Goal: Information Seeking & Learning: Learn about a topic

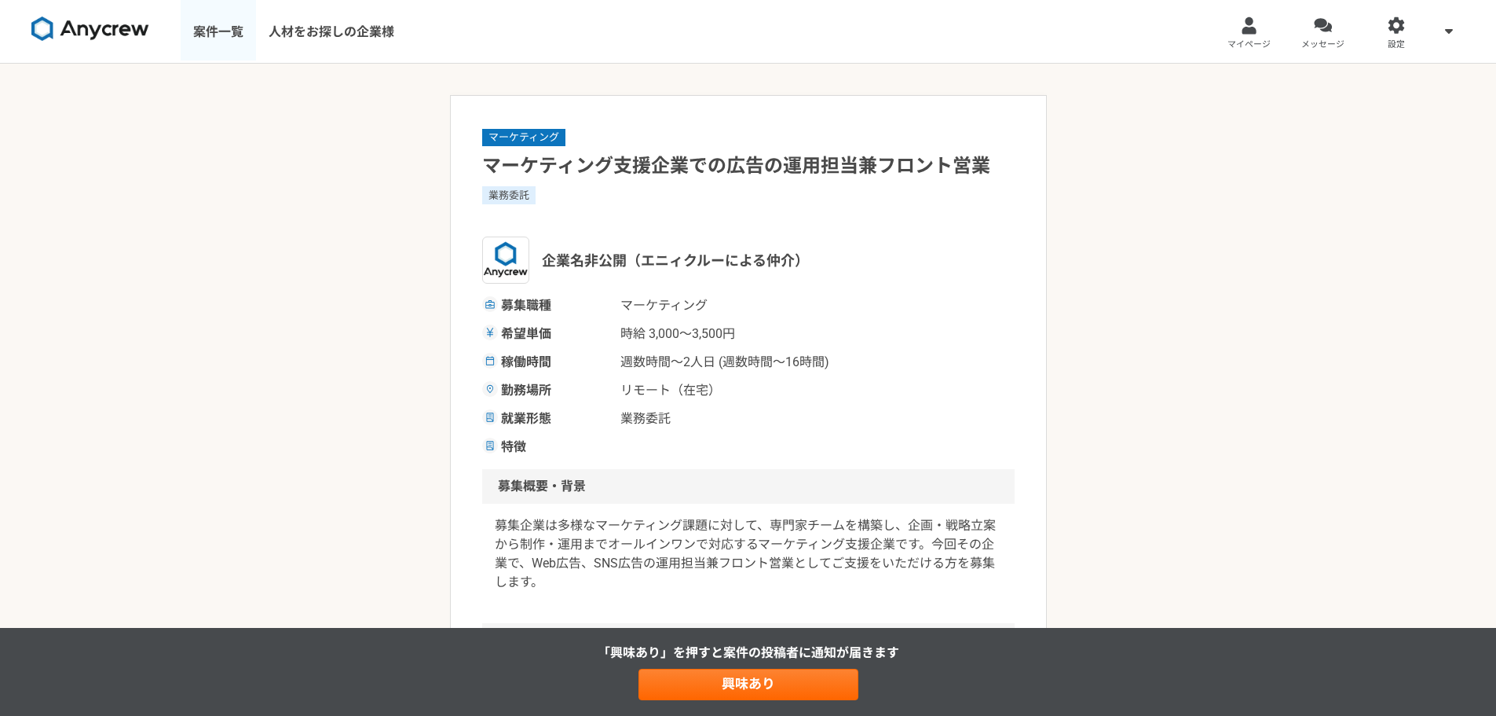
click at [210, 25] on link "案件一覧" at bounding box center [218, 31] width 75 height 63
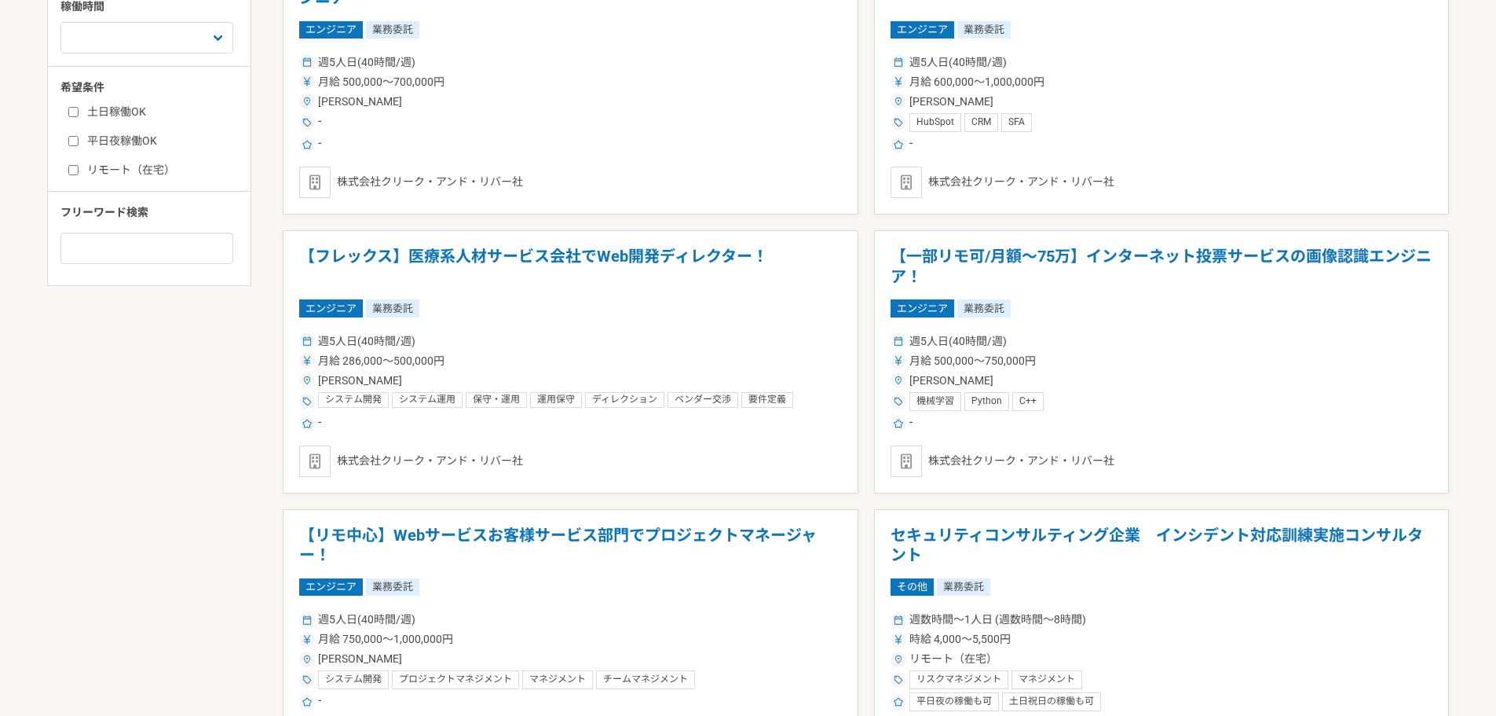
scroll to position [294, 0]
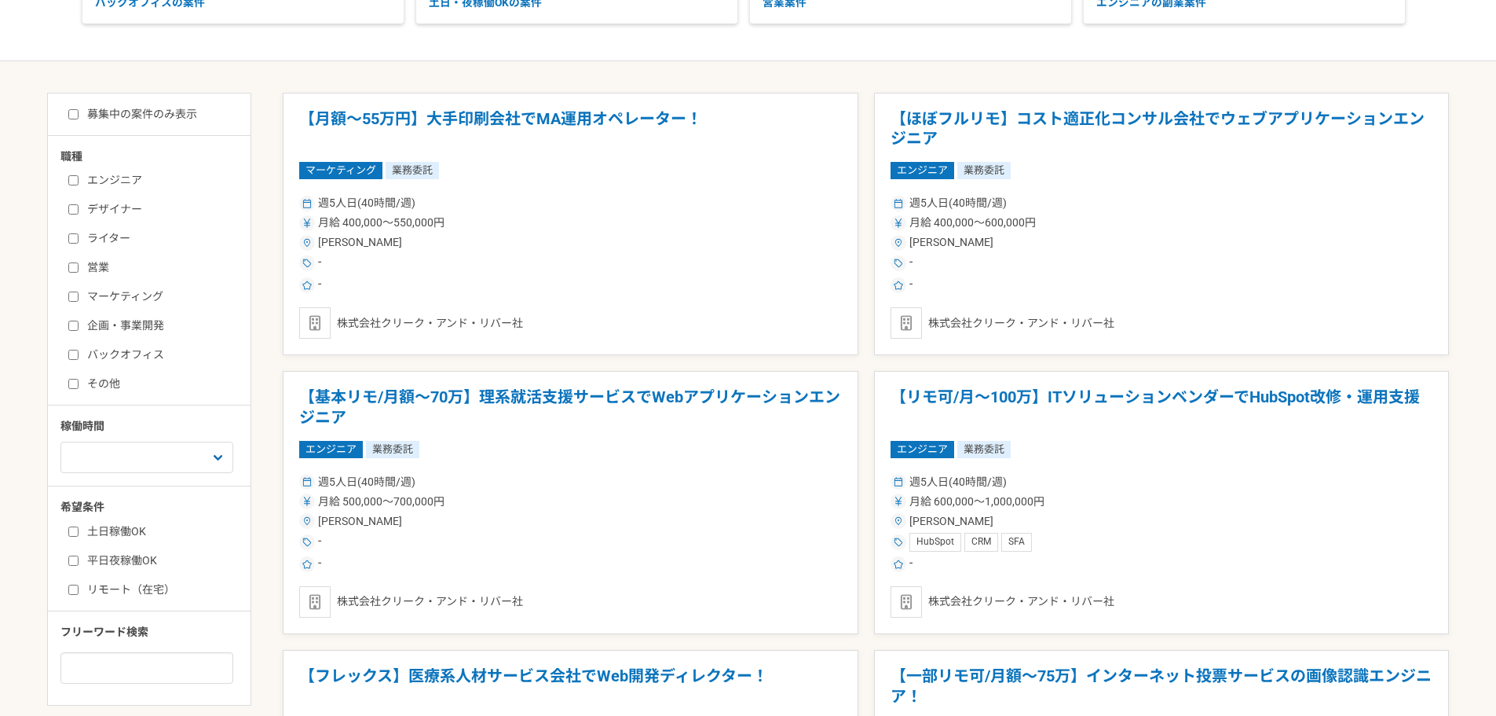
click at [71, 300] on input "マーケティング" at bounding box center [73, 296] width 10 height 10
checkbox input "true"
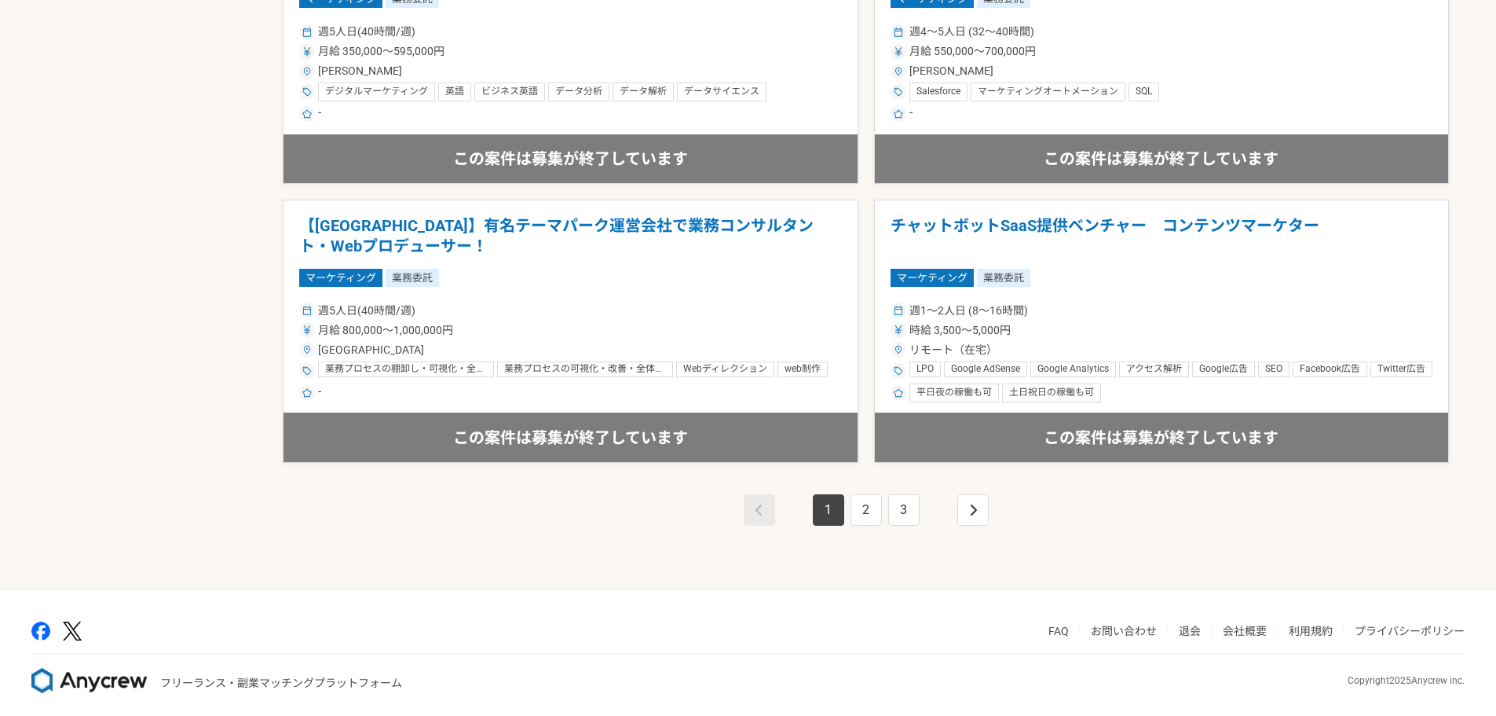
scroll to position [2703, 0]
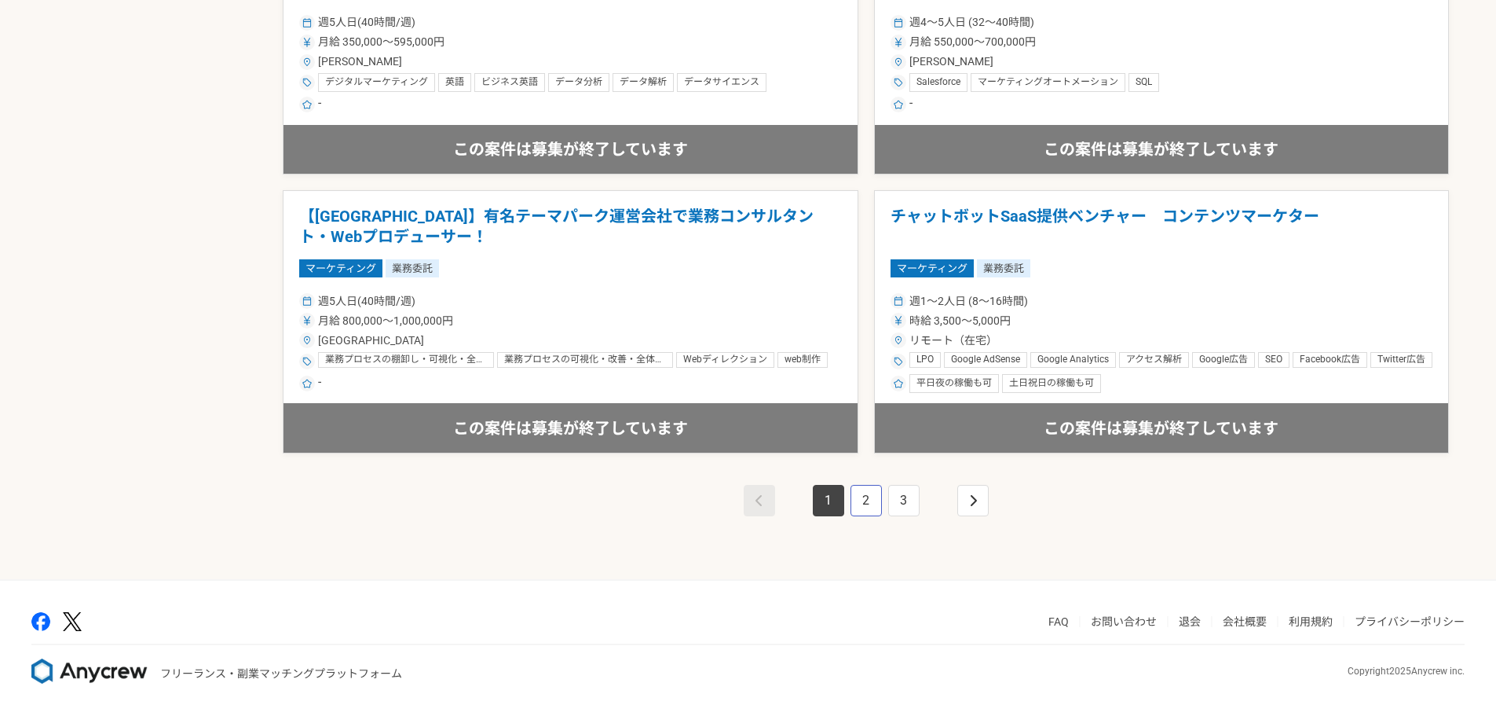
click at [870, 511] on link "2" at bounding box center [866, 500] width 31 height 31
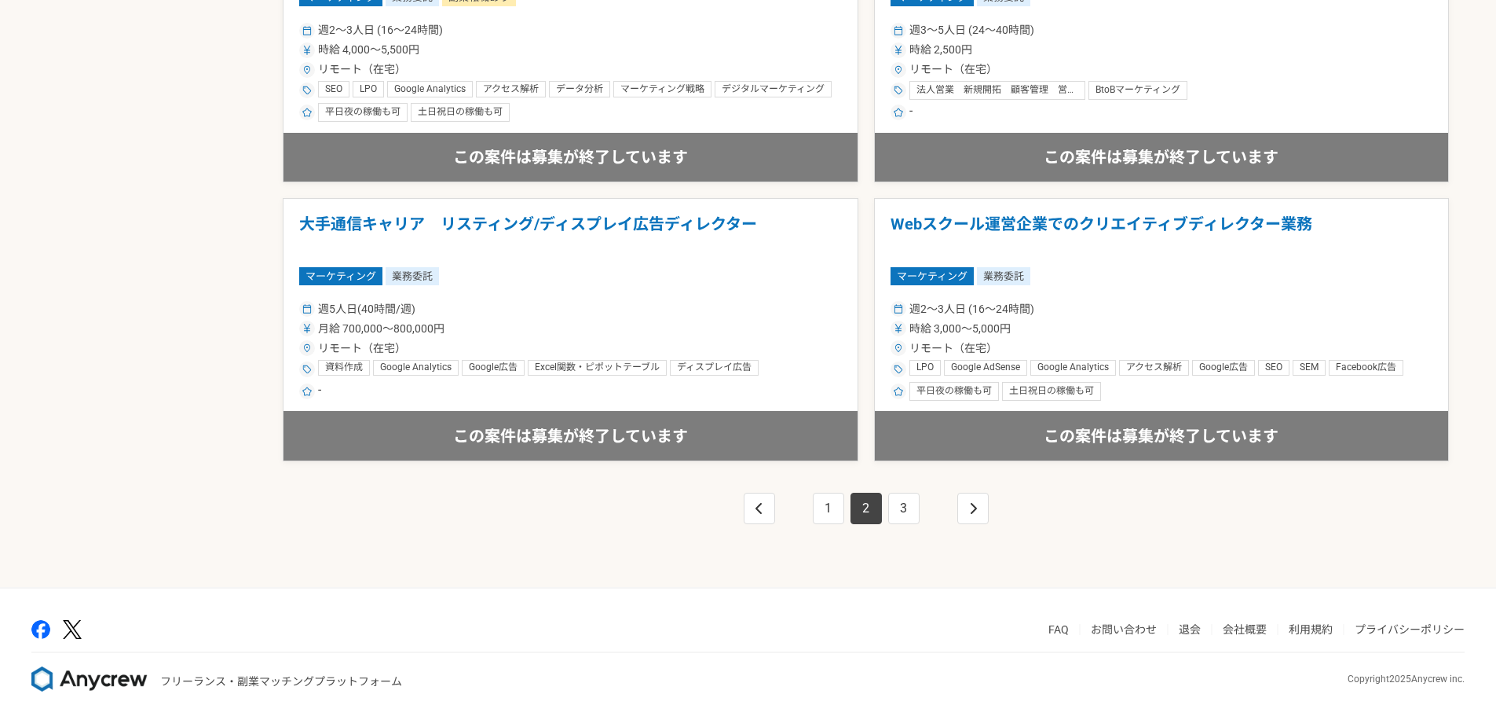
scroll to position [2703, 0]
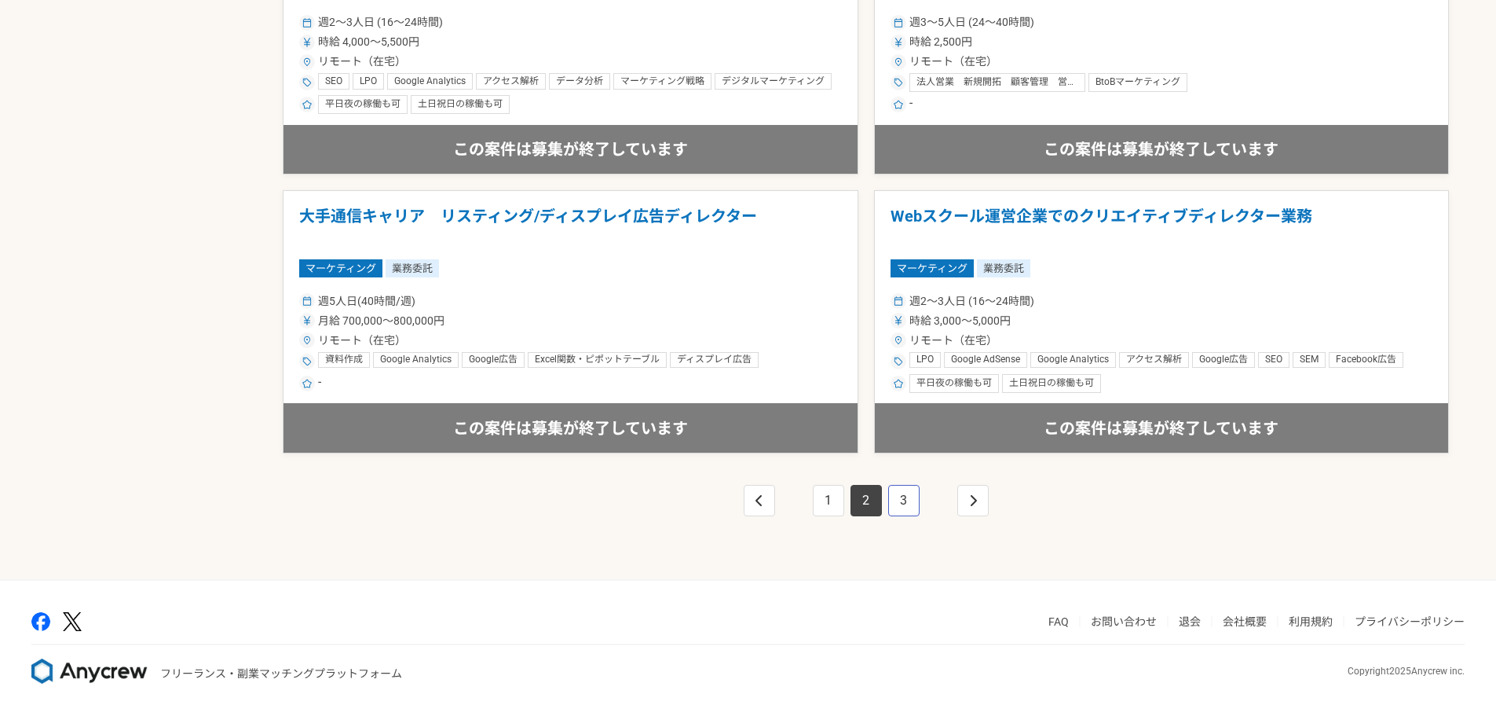
click at [895, 507] on link "3" at bounding box center [903, 500] width 31 height 31
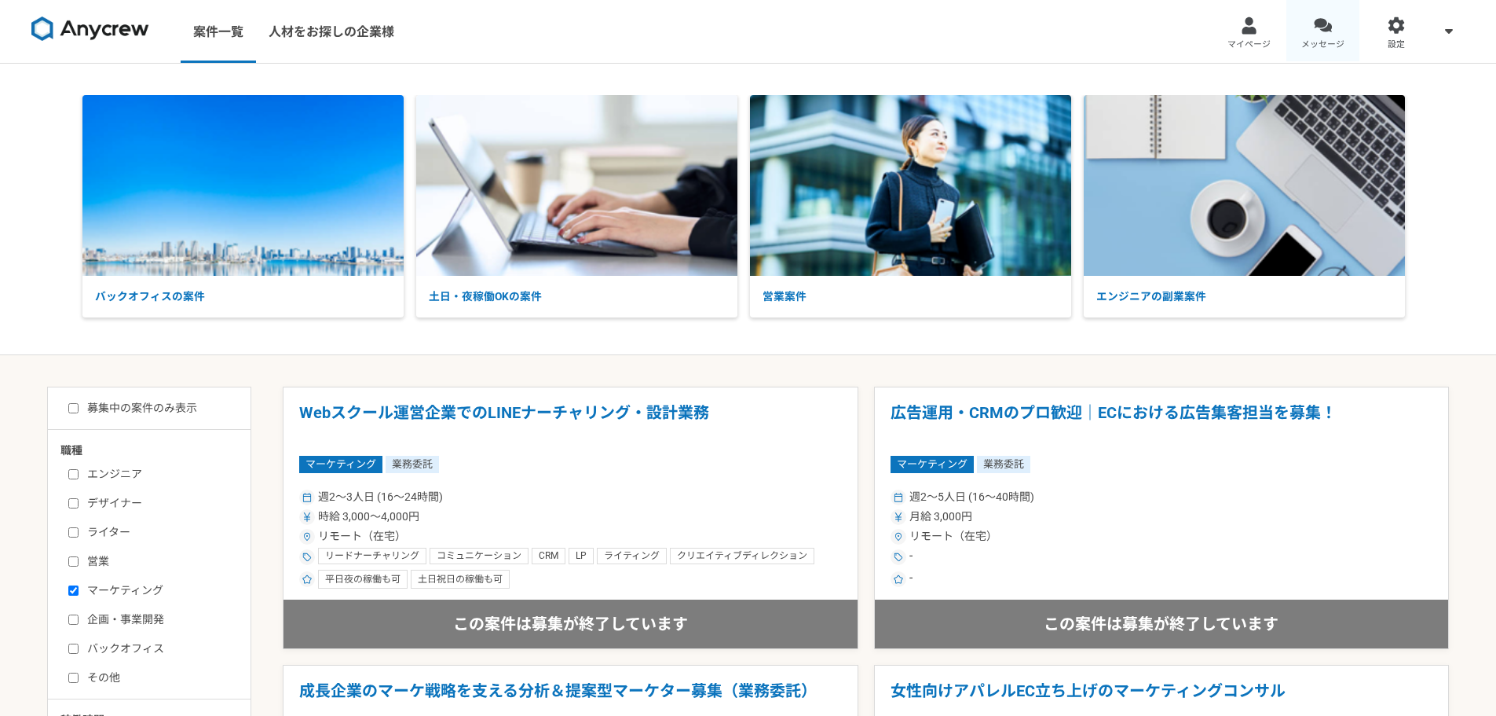
click at [1317, 32] on div at bounding box center [1323, 25] width 18 height 18
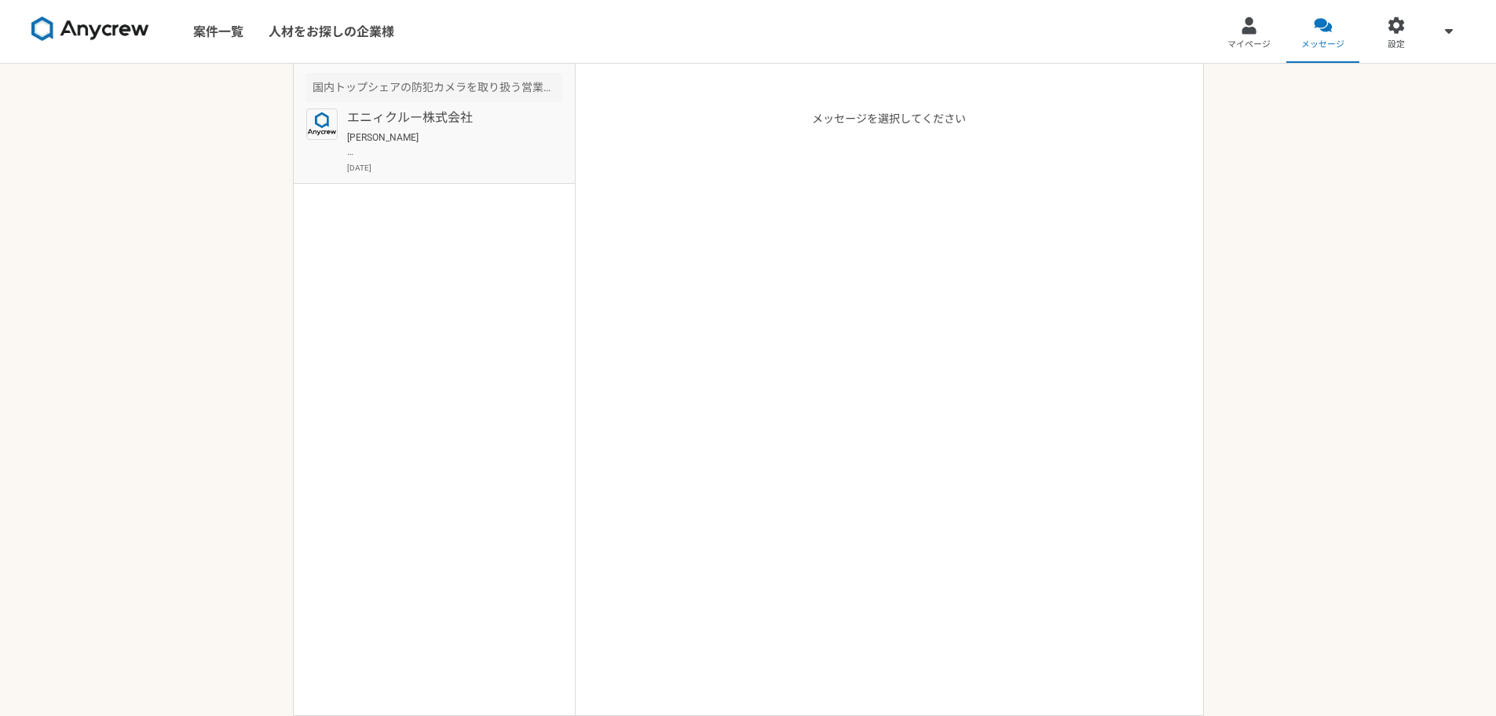
click at [365, 139] on p "[PERSON_NAME] こちらこそ貴重なお時間いただき、ありがとうございました。 ご連絡お待ちしております。 よろしくお願いいたします。" at bounding box center [444, 144] width 194 height 28
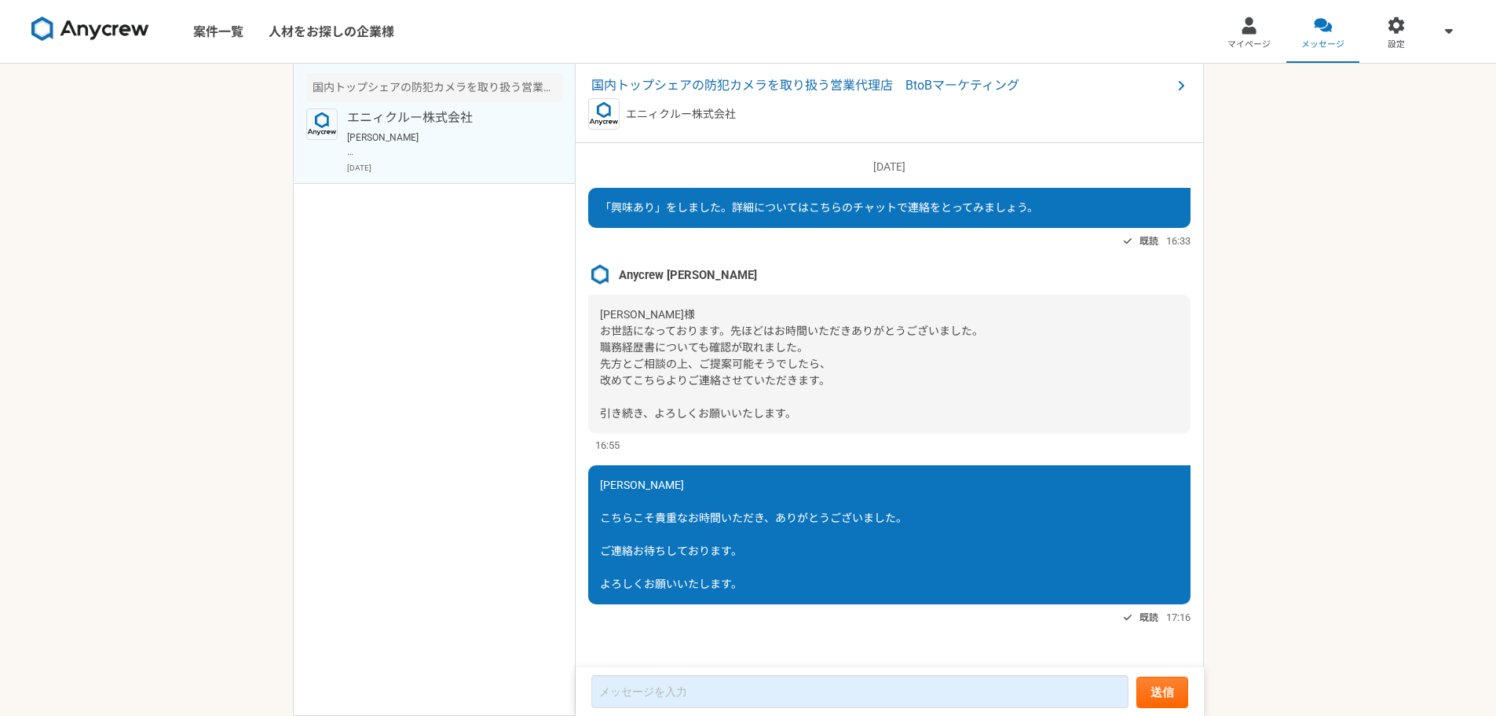
scroll to position [5, 0]
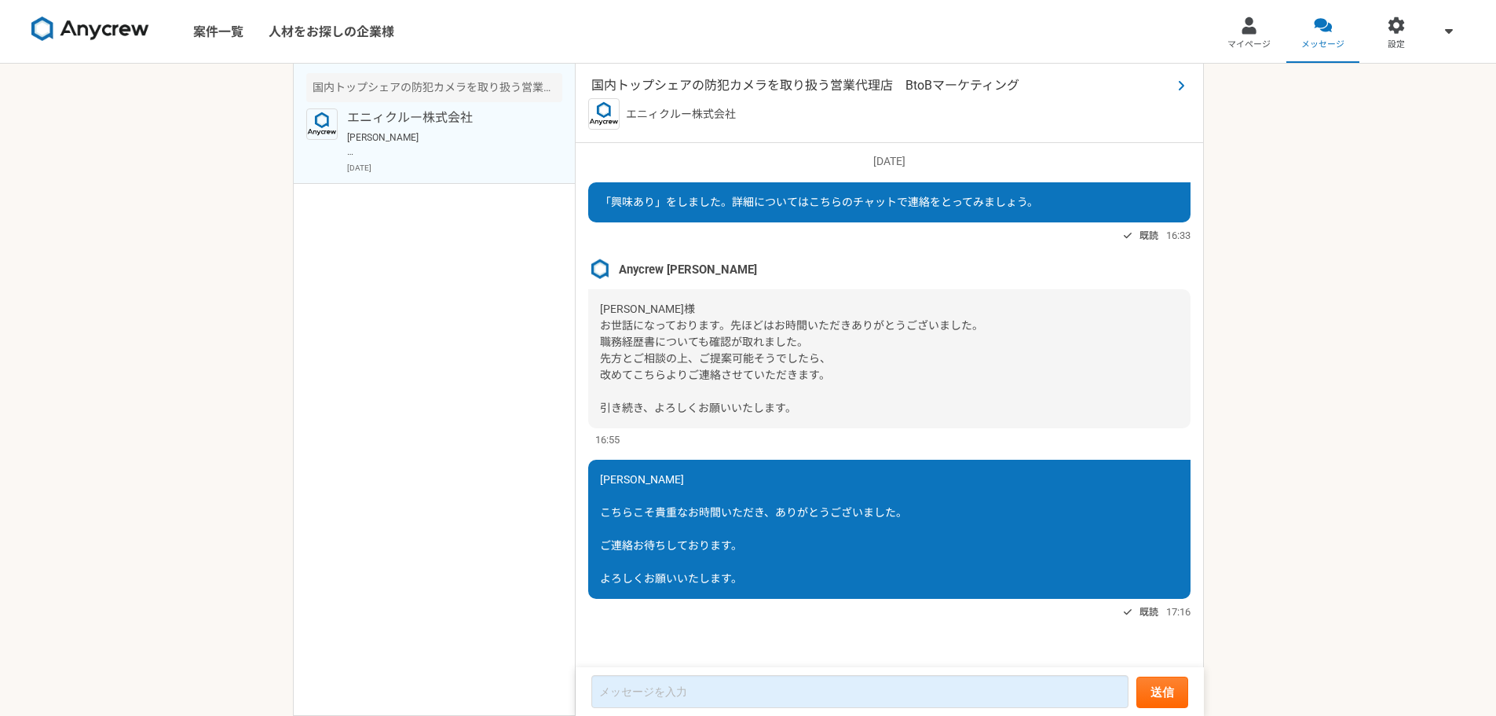
click at [706, 86] on span "国内トップシェアの防犯カメラを取り扱う営業代理店　BtoBマーケティング" at bounding box center [881, 85] width 580 height 19
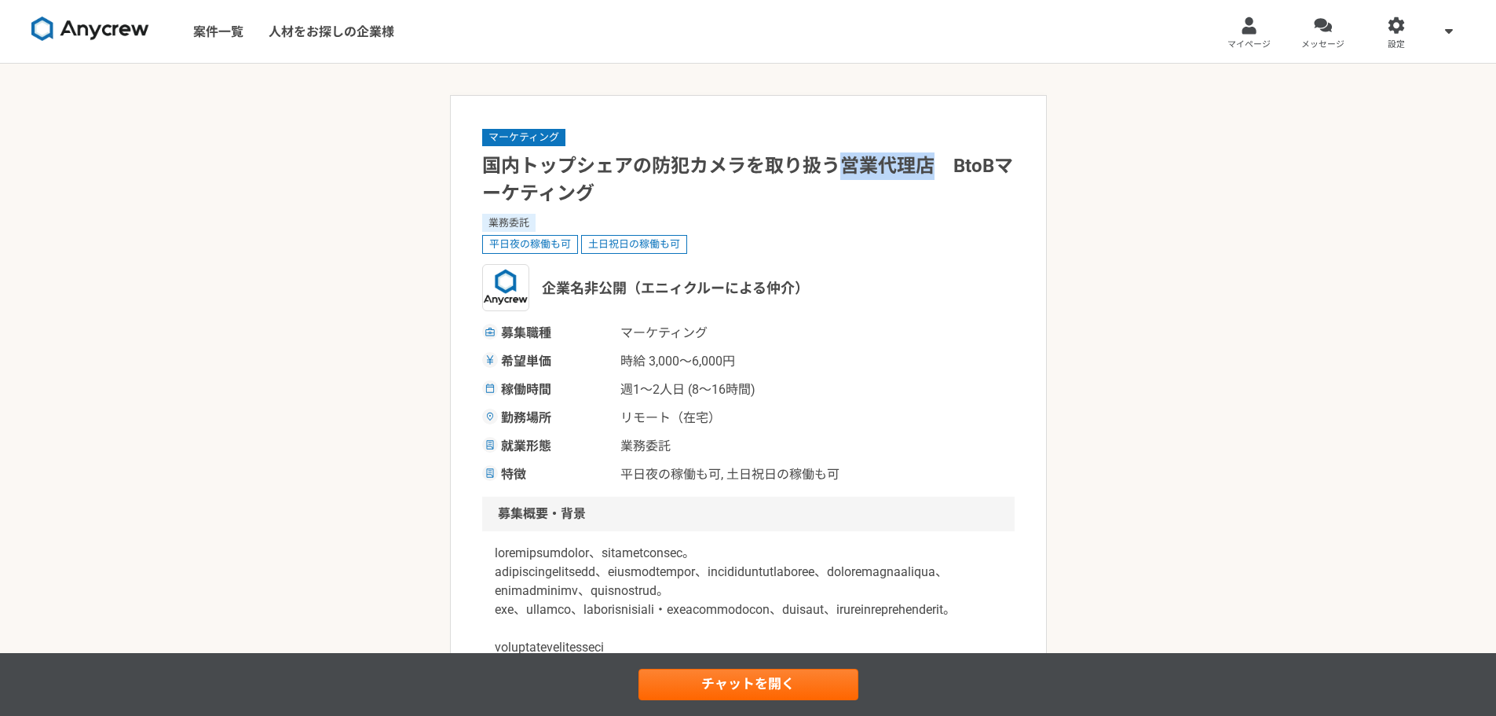
drag, startPoint x: 837, startPoint y: 167, endPoint x: 932, endPoint y: 170, distance: 94.3
click at [932, 170] on h1 "国内トップシェアの防犯カメラを取り扱う営業代理店　BtoBマーケティング" at bounding box center [748, 179] width 533 height 55
copy h1 "営業代理店"
click at [211, 38] on link "案件一覧" at bounding box center [218, 31] width 75 height 63
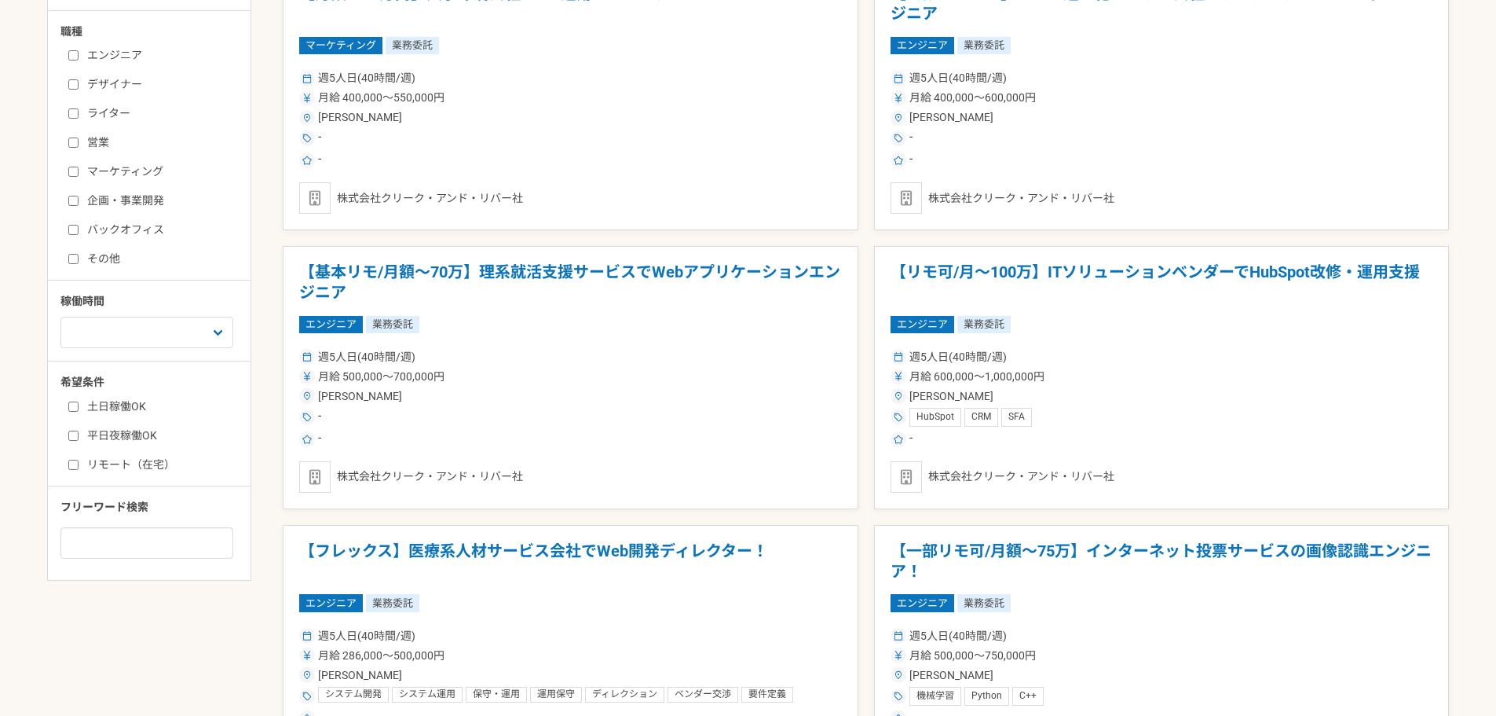
scroll to position [628, 0]
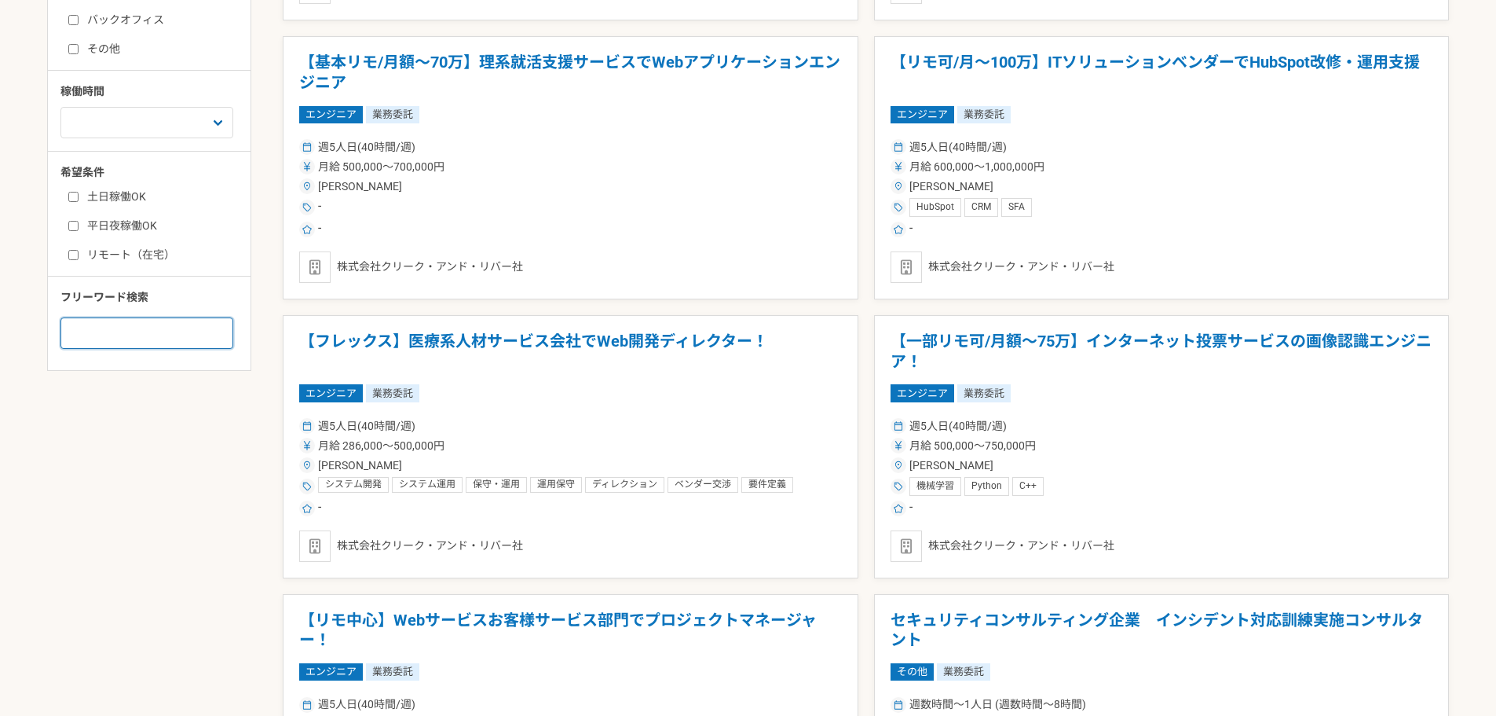
click at [108, 329] on input at bounding box center [146, 332] width 173 height 31
paste input "営業代理店"
type input "営業代理店"
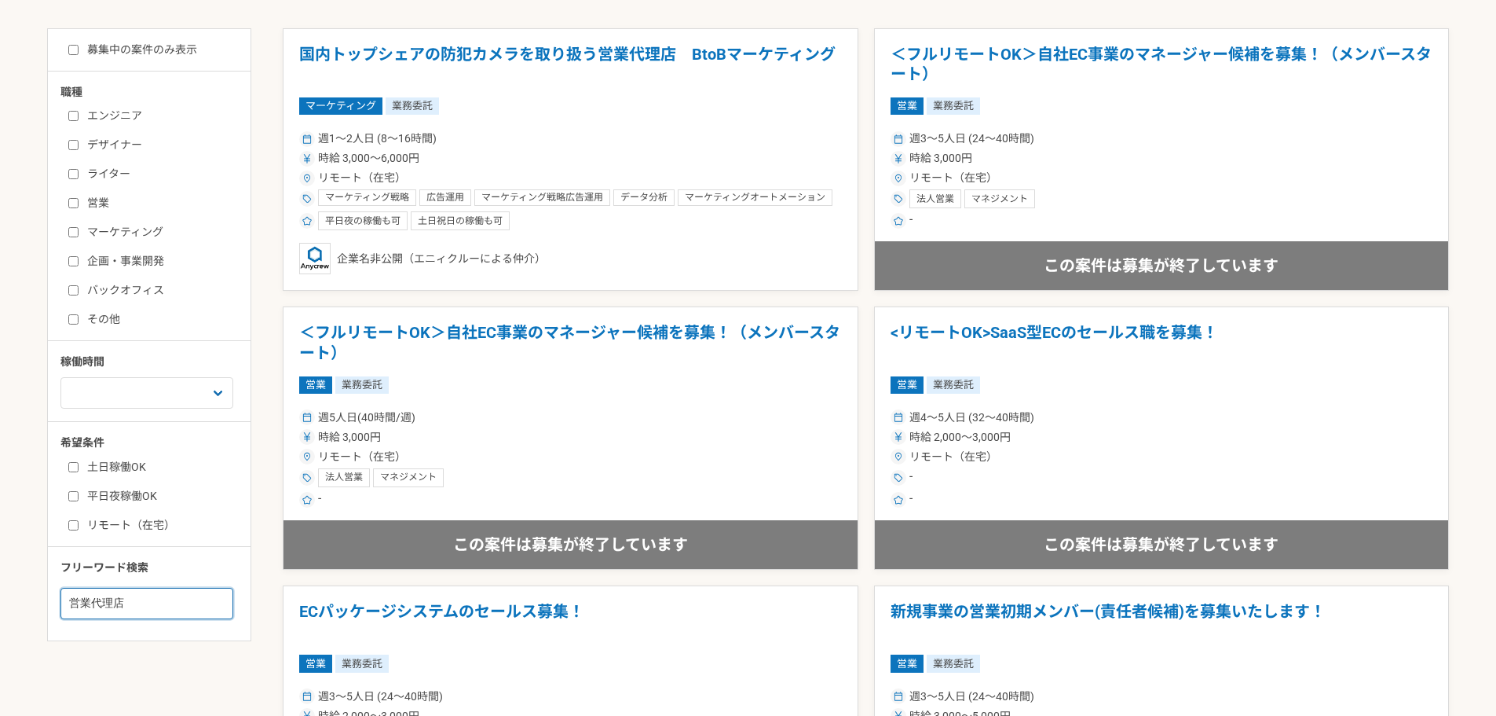
scroll to position [162, 0]
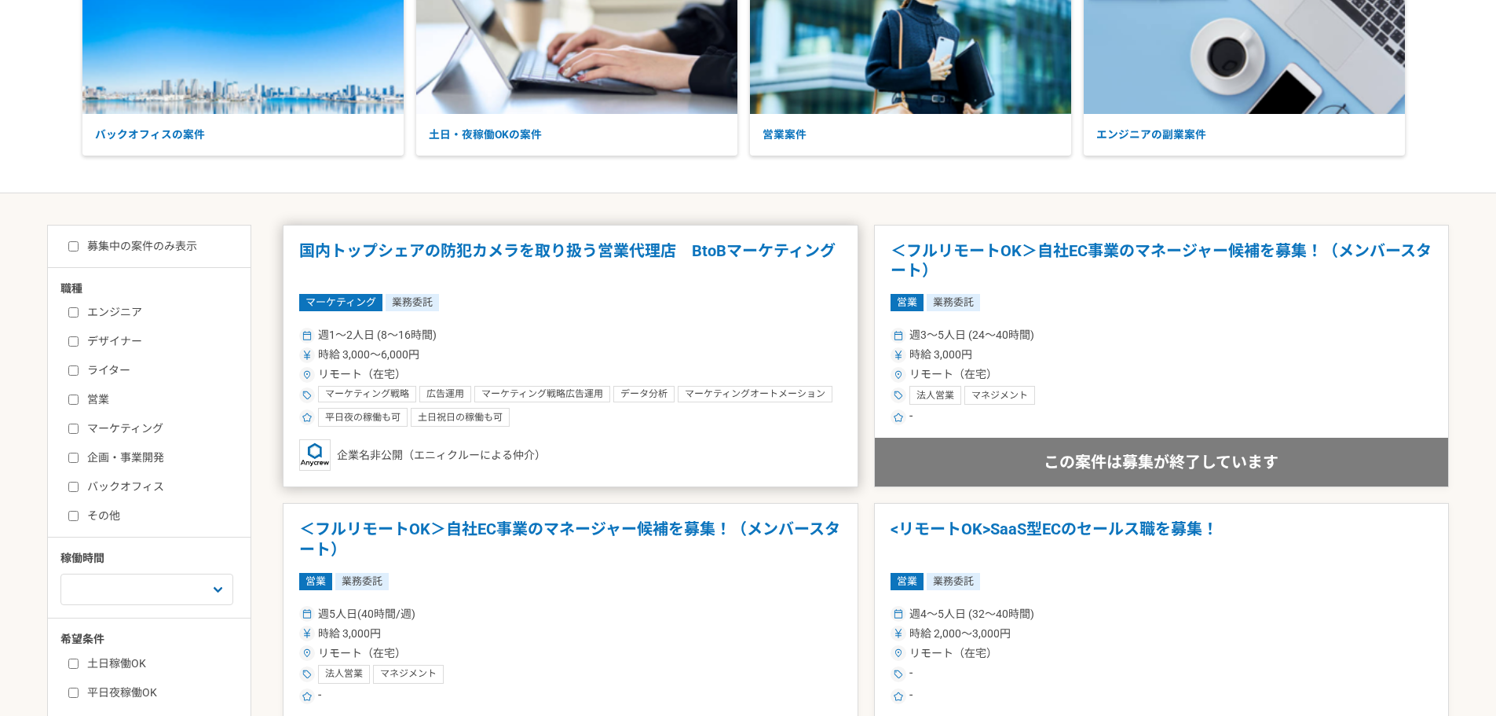
click at [470, 345] on div "週1〜2人日 (8〜16時間) 時給 3,000〜6,000円 リモート（在宅） マーケティング戦略 広告運用 マーケティング戦略広告運用 データ分析 マーケ…" at bounding box center [570, 375] width 543 height 103
